Goal: Task Accomplishment & Management: Use online tool/utility

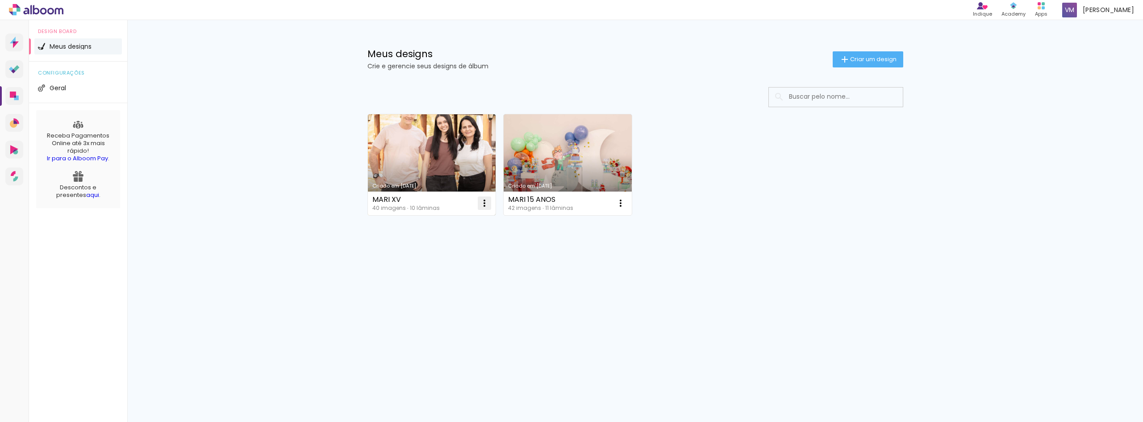
click at [489, 200] on iron-icon at bounding box center [484, 203] width 11 height 11
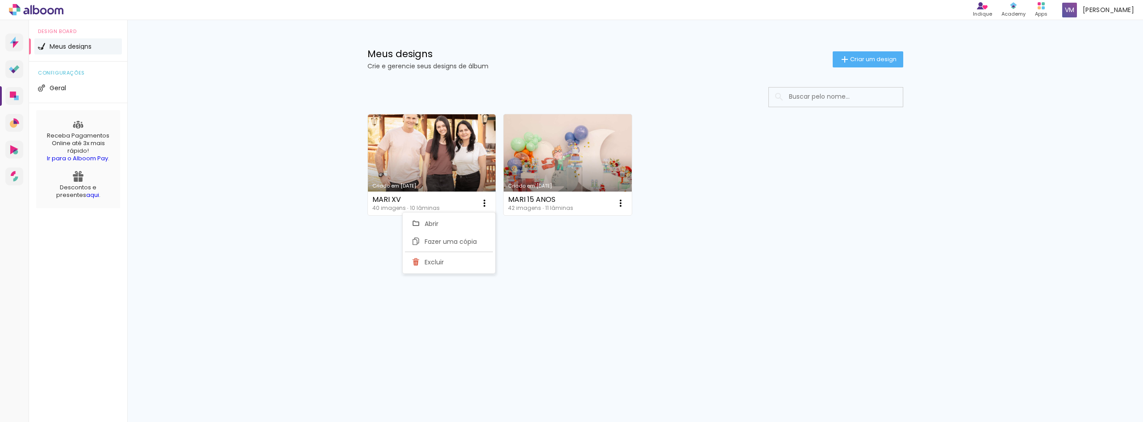
click at [454, 223] on paper-item "Abrir" at bounding box center [448, 224] width 89 height 18
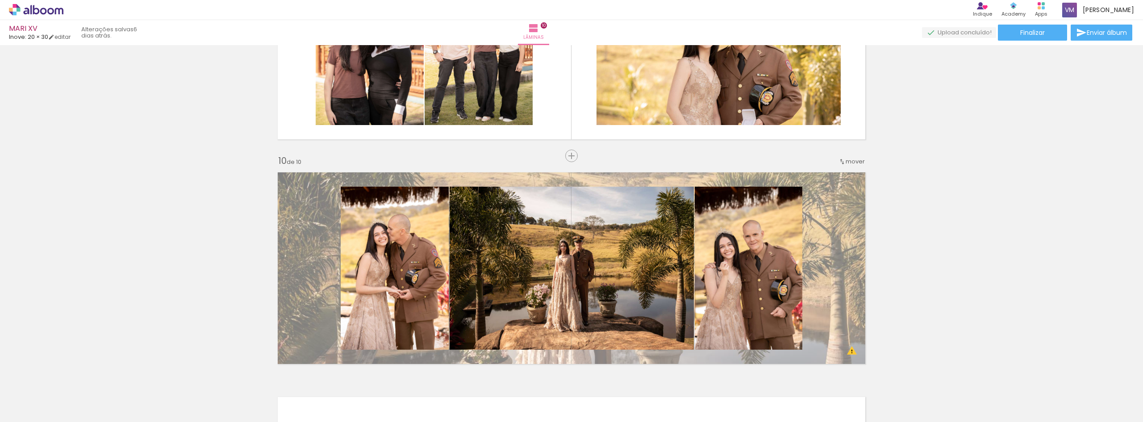
scroll to position [1916, 0]
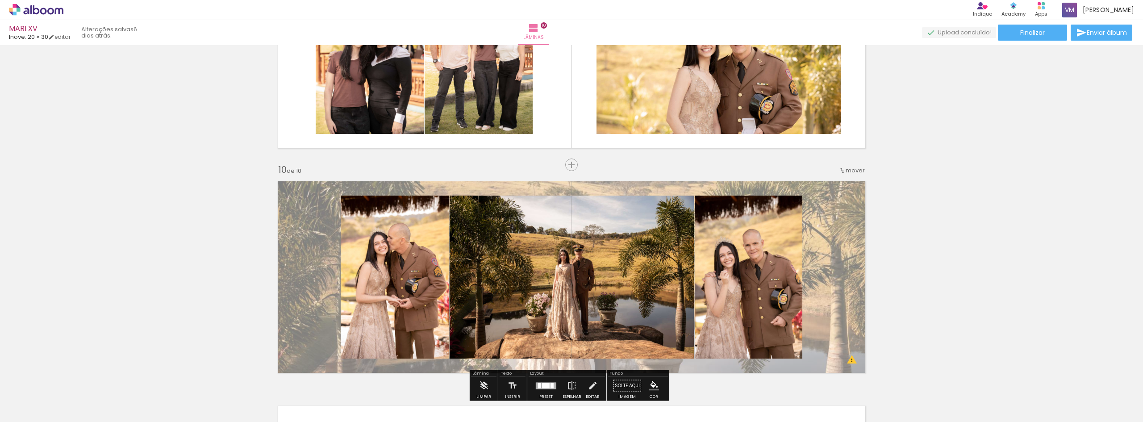
click at [856, 172] on span "mover" at bounding box center [854, 170] width 19 height 8
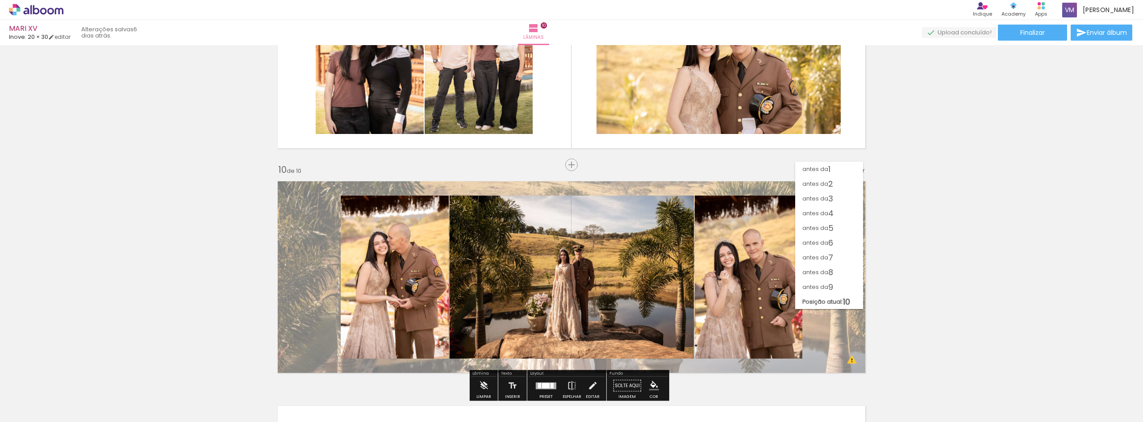
scroll to position [0, 0]
click at [854, 283] on paper-item "antes da 9" at bounding box center [829, 286] width 68 height 15
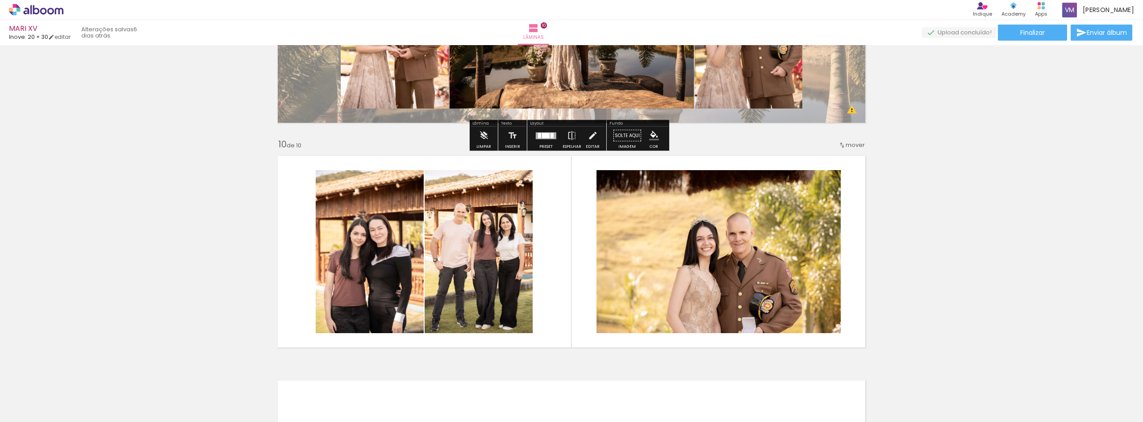
scroll to position [1986, 0]
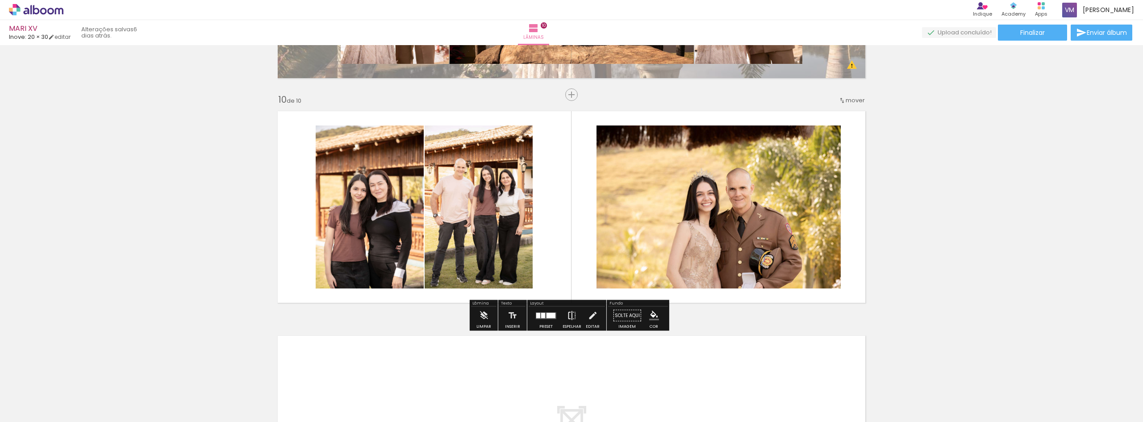
click at [567, 316] on iron-icon at bounding box center [572, 316] width 10 height 18
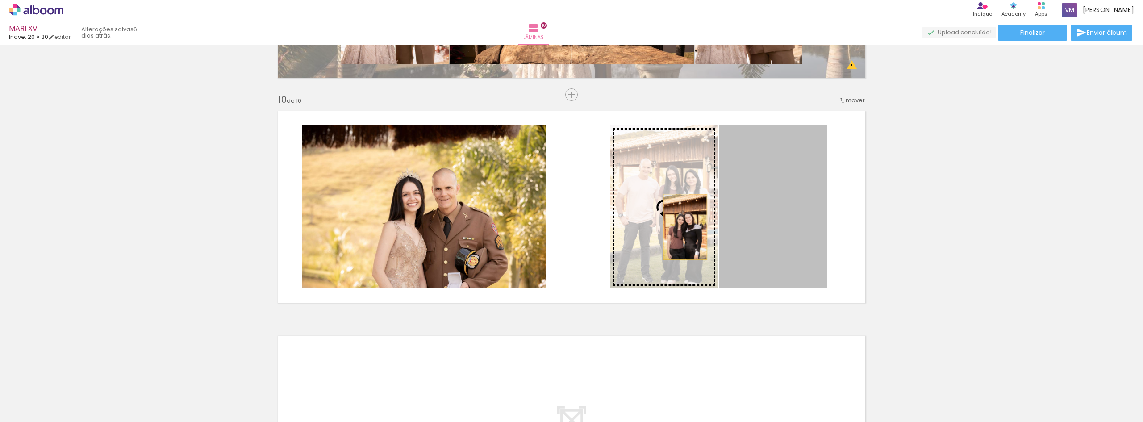
drag, startPoint x: 757, startPoint y: 233, endPoint x: 682, endPoint y: 227, distance: 75.7
click at [0, 0] on slot at bounding box center [0, 0] width 0 height 0
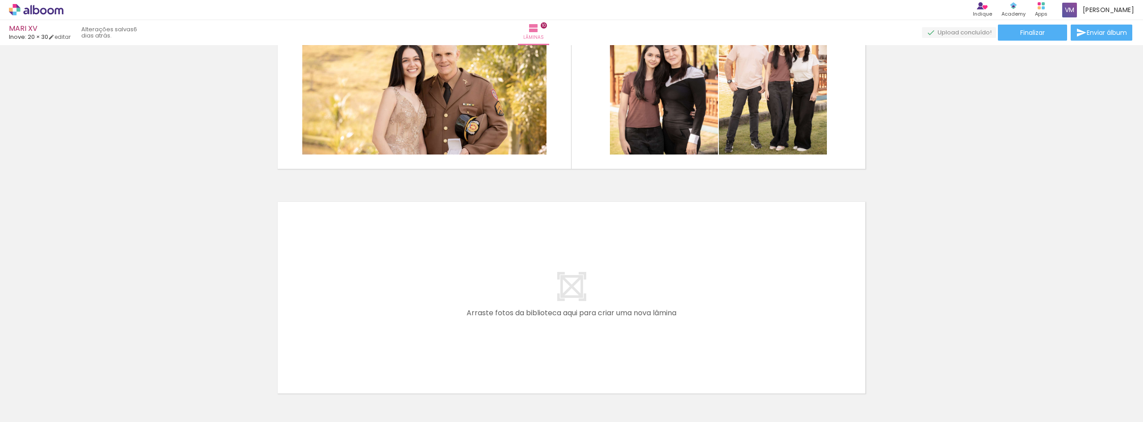
scroll to position [2184, 0]
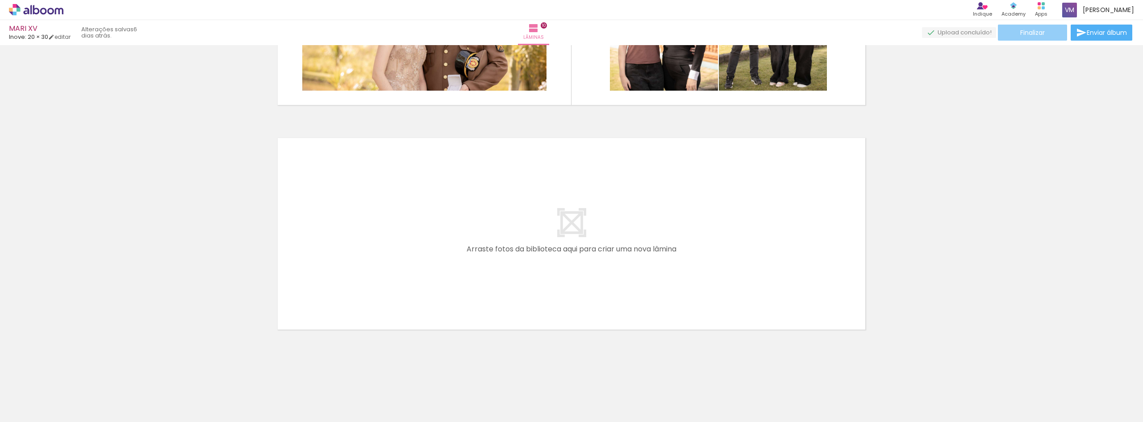
click at [1035, 30] on span "Finalizar" at bounding box center [1032, 32] width 25 height 6
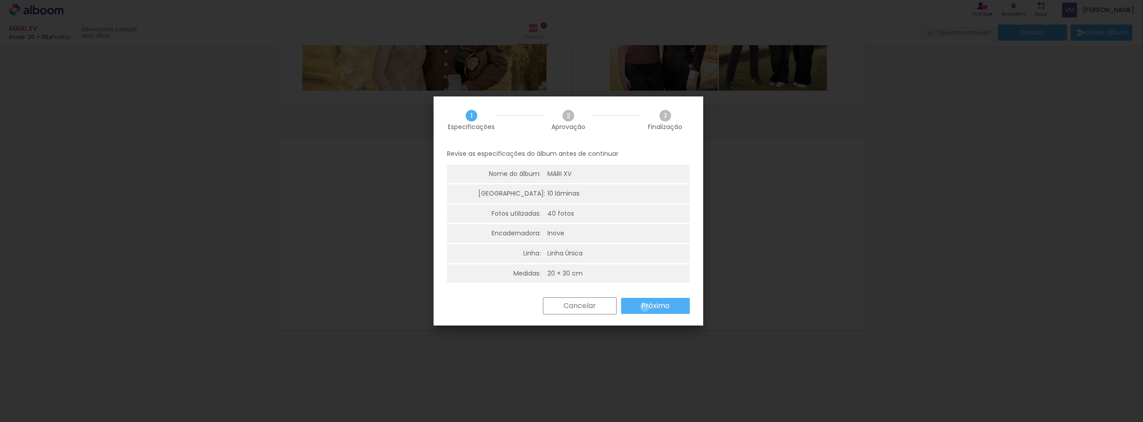
click at [0, 0] on slot "Próximo" at bounding box center [0, 0] width 0 height 0
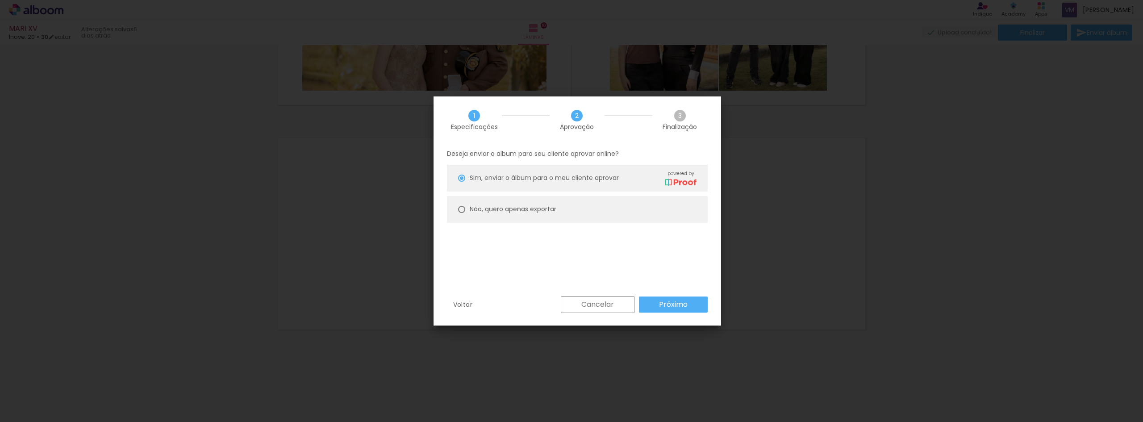
click at [645, 307] on paper-button "Próximo" at bounding box center [673, 304] width 69 height 16
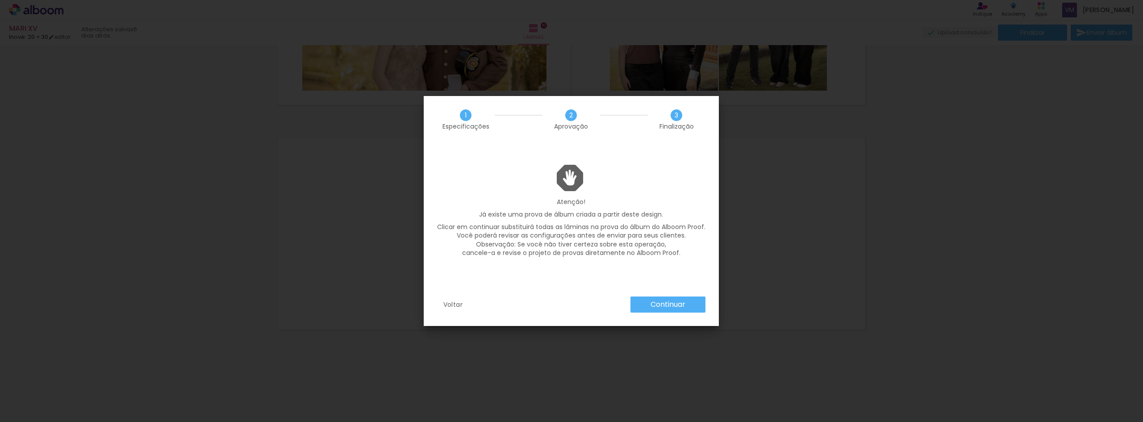
click at [649, 304] on paper-button "Continuar" at bounding box center [667, 304] width 75 height 16
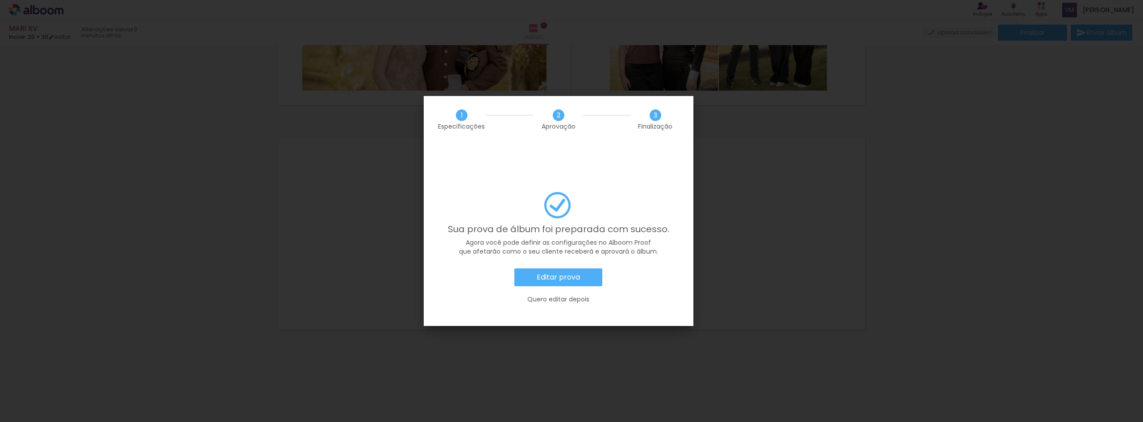
click at [594, 268] on paper-button "Editar prova" at bounding box center [558, 277] width 88 height 18
